Goal: Complete application form: Complete application form

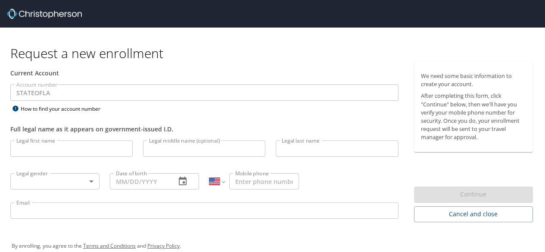
select select "US"
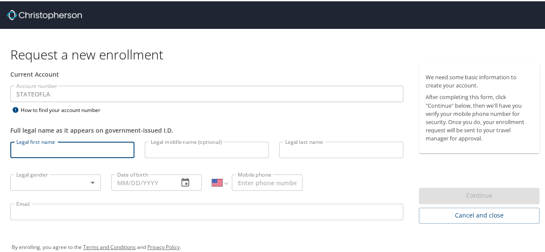
click at [72, 153] on input "Legal first name" at bounding box center [72, 148] width 124 height 16
type input "[PERSON_NAME]"
type input "Coco"
click at [193, 154] on input "Legal middle name (optional)" at bounding box center [207, 148] width 124 height 16
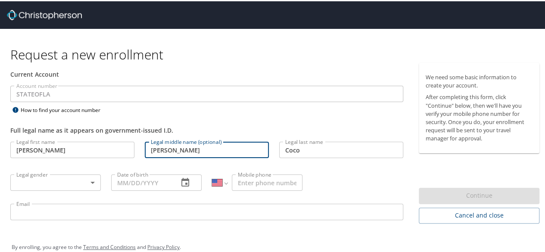
type input "[PERSON_NAME]"
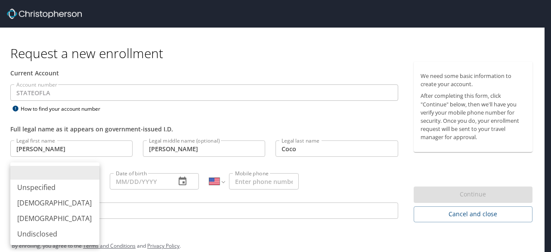
click at [60, 182] on body "Request a new enrollment Current Account Account number STATEOFLA Account numbe…" at bounding box center [275, 126] width 551 height 252
click at [53, 206] on li "[DEMOGRAPHIC_DATA]" at bounding box center [54, 203] width 89 height 16
type input "[DEMOGRAPHIC_DATA]"
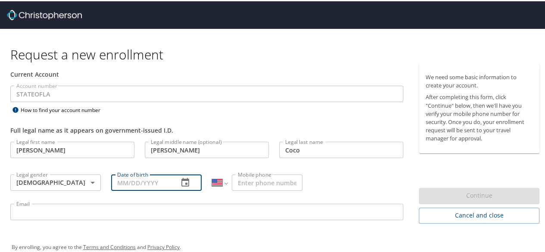
click at [115, 188] on input "Date of birth" at bounding box center [141, 181] width 60 height 16
type input "[DATE]"
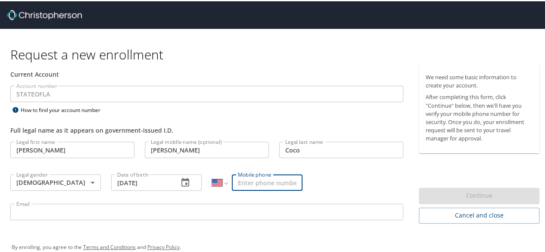
click at [258, 182] on input "Mobile phone" at bounding box center [267, 181] width 71 height 16
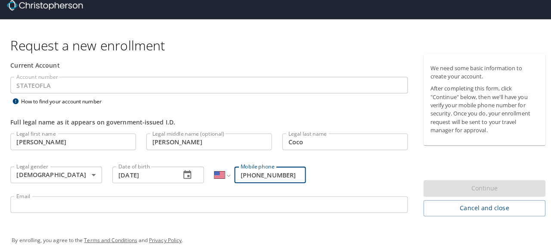
scroll to position [13, 0]
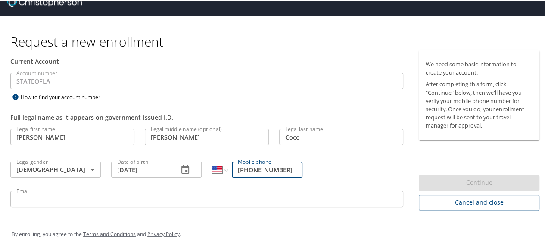
type input "[PHONE_NUMBER]"
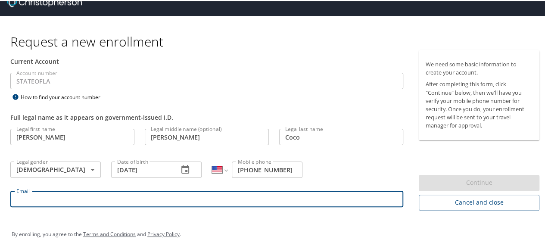
click at [262, 198] on input "Email" at bounding box center [206, 198] width 393 height 16
type input "[PERSON_NAME][EMAIL_ADDRESS][DOMAIN_NAME]"
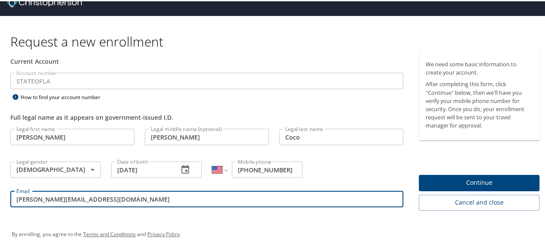
click at [461, 176] on span "Continue" at bounding box center [479, 181] width 107 height 11
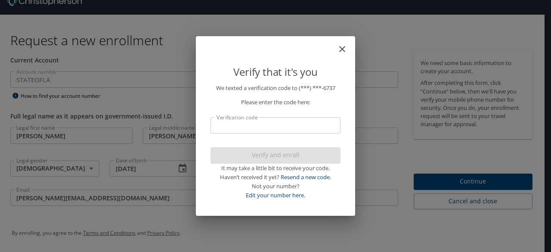
click at [251, 126] on input "Verification code" at bounding box center [276, 125] width 130 height 16
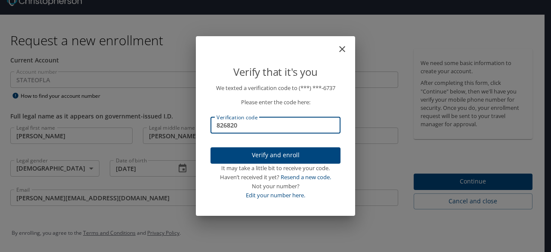
type input "826820"
click at [272, 152] on span "Verify and enroll" at bounding box center [276, 155] width 116 height 11
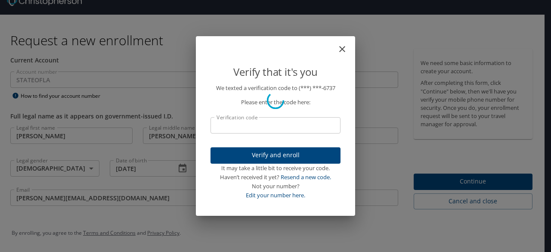
click at [451, 180] on div "Verify that it's you We texted a verification code to (***) ***- 6737 Please en…" at bounding box center [275, 126] width 551 height 252
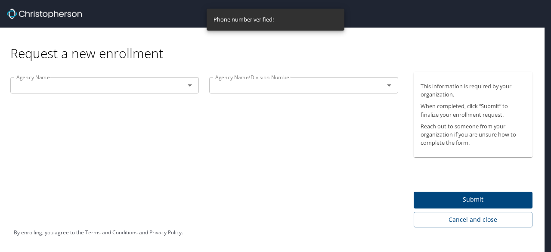
scroll to position [0, 0]
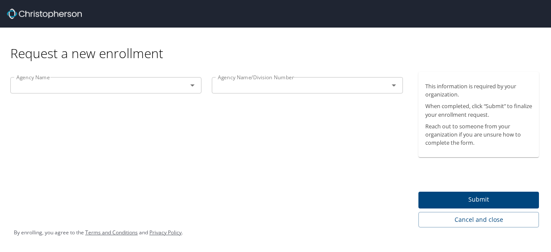
click at [167, 87] on input "text" at bounding box center [93, 85] width 161 height 11
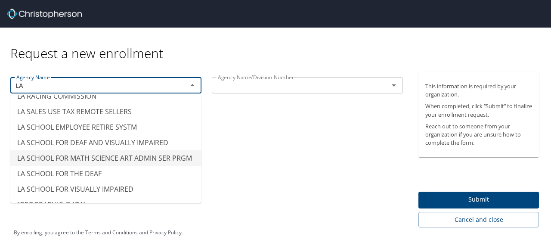
scroll to position [474, 0]
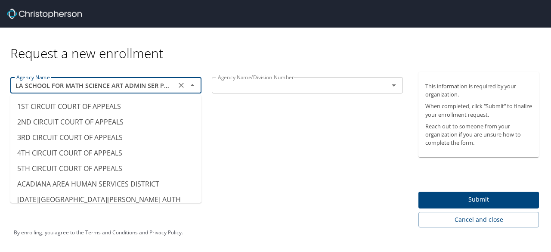
click at [155, 87] on input "LA SCHOOL FOR MATH SCIENCE ART ADMIN SER PRGM" at bounding box center [93, 85] width 161 height 11
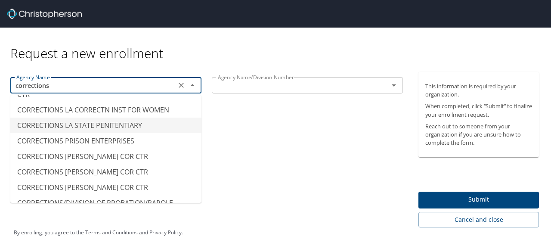
scroll to position [132, 0]
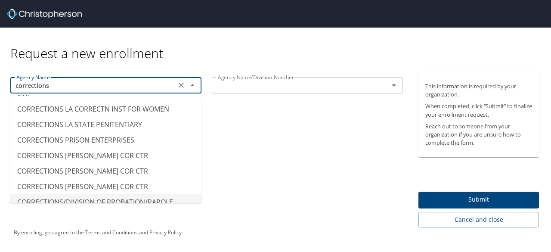
click at [152, 194] on li "CORRECTIONS/DIVISION OF PROBATION/PAROLE" at bounding box center [105, 202] width 191 height 16
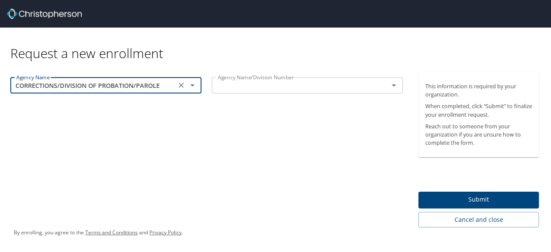
type input "CORRECTIONS/DIVISION OF PROBATION/PAROLE"
click at [312, 85] on input "text" at bounding box center [295, 85] width 161 height 11
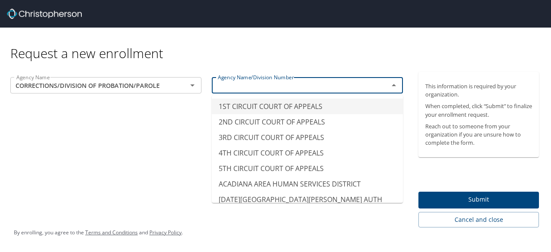
click at [146, 142] on div "Agency Name CORRECTIONS/DIVISION OF PROBATION/PAROLE Agency Name Agency Name/Di…" at bounding box center [207, 149] width 414 height 155
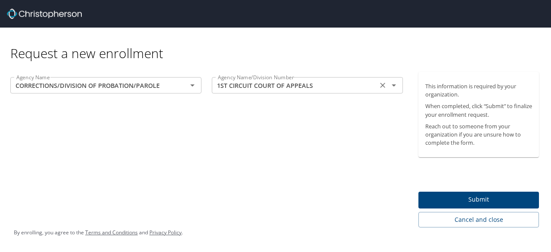
click at [271, 93] on div "1ST CIRCUIT COURT OF APPEALS Agency Name/Division Number" at bounding box center [307, 85] width 191 height 16
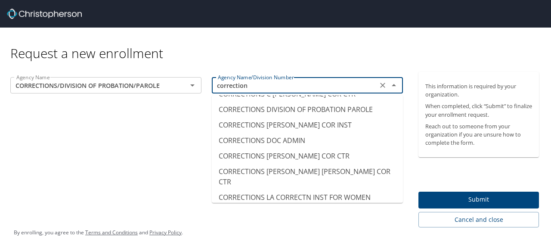
scroll to position [30, 0]
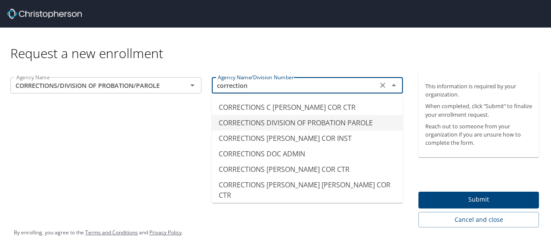
click at [327, 123] on li "CORRECTIONS DIVISION OF PROBATION PAROLE" at bounding box center [307, 123] width 191 height 16
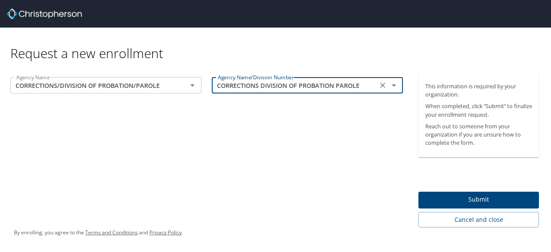
type input "CORRECTIONS DIVISION OF PROBATION PAROLE"
click at [327, 123] on div "Agency Name CORRECTIONS/DIVISION OF PROBATION/PAROLE Agency Name Agency Name/Di…" at bounding box center [207, 149] width 414 height 155
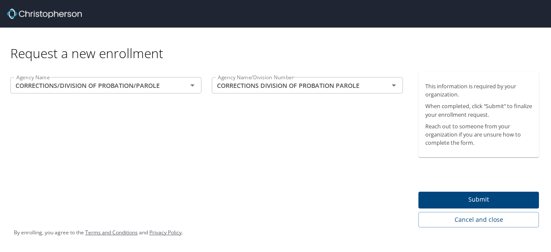
click at [327, 76] on div "Agency Name/Division Number CORRECTIONS DIVISION OF PROBATION PAROLE Agency Nam…" at bounding box center [308, 86] width 202 height 29
click at [330, 88] on input "CORRECTIONS DIVISION OF PROBATION PAROLE" at bounding box center [295, 85] width 161 height 11
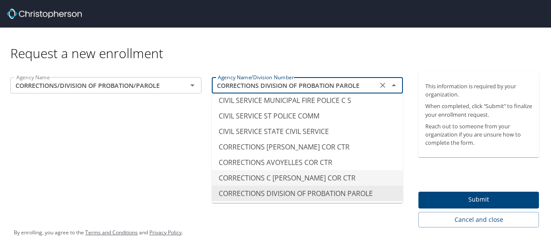
scroll to position [840, 0]
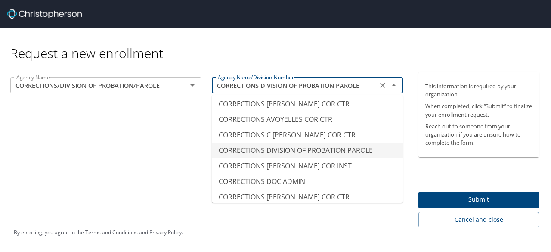
click at [366, 149] on li "CORRECTIONS DIVISION OF PROBATION PAROLE" at bounding box center [307, 151] width 191 height 16
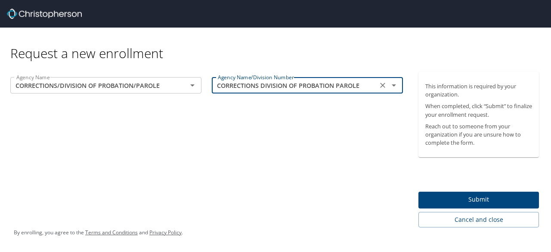
click at [366, 149] on div "Agency Name CORRECTIONS/DIVISION OF PROBATION/PAROLE Agency Name Agency Name/Di…" at bounding box center [207, 149] width 414 height 155
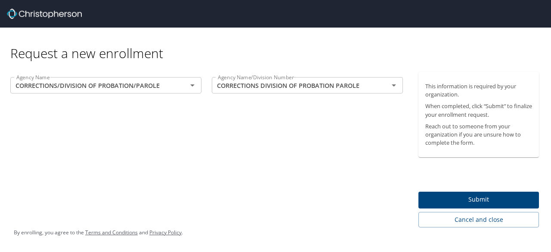
click at [463, 200] on span "Submit" at bounding box center [479, 199] width 107 height 11
